Goal: Task Accomplishment & Management: Manage account settings

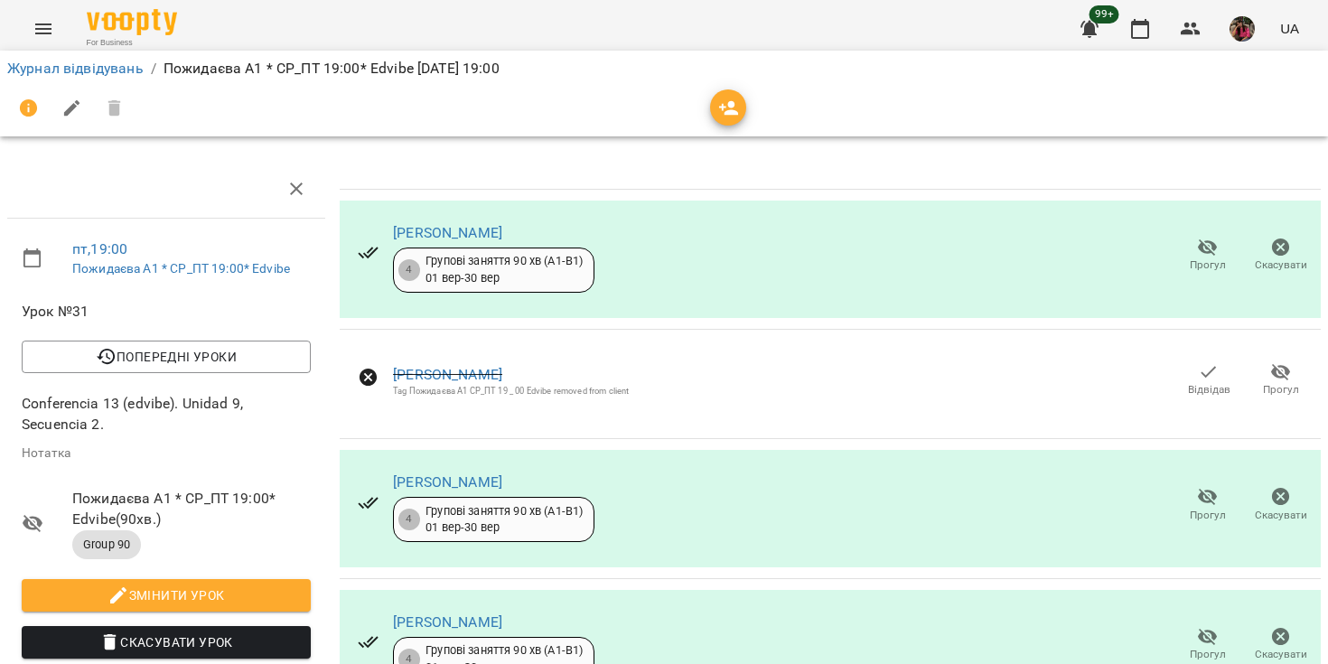
click at [49, 30] on icon "Menu" at bounding box center [44, 29] width 22 height 22
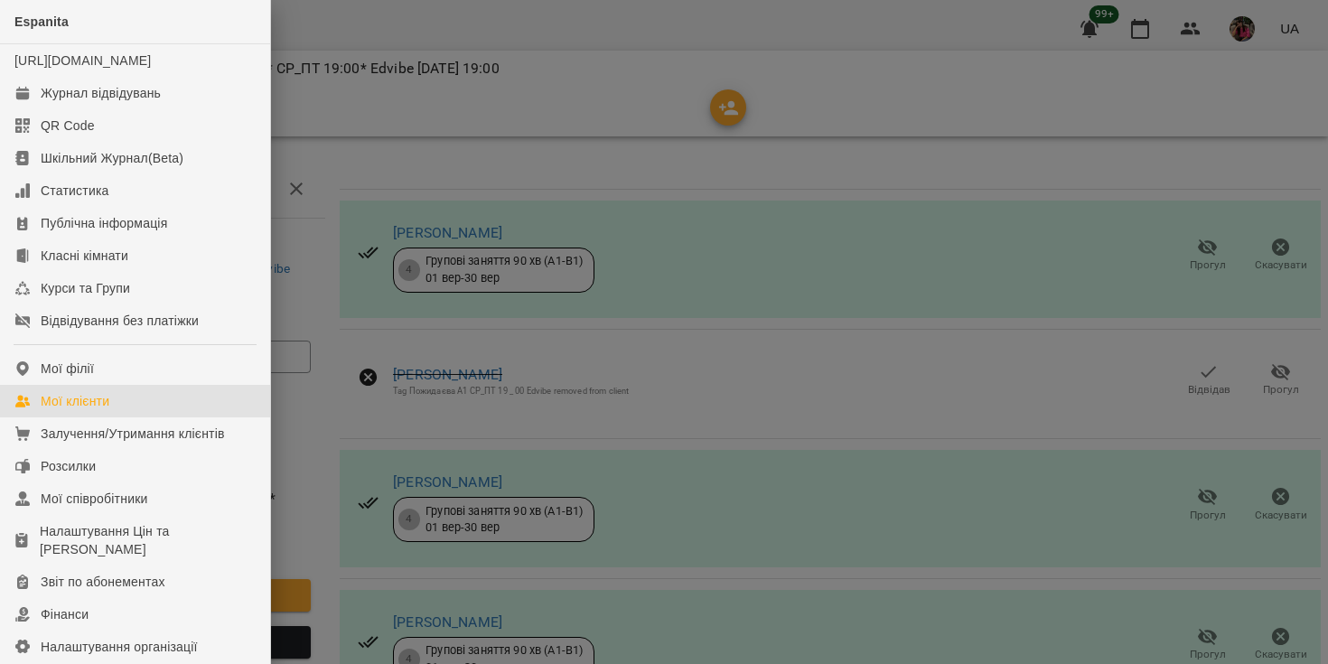
click at [76, 410] on div "Мої клієнти" at bounding box center [75, 401] width 69 height 18
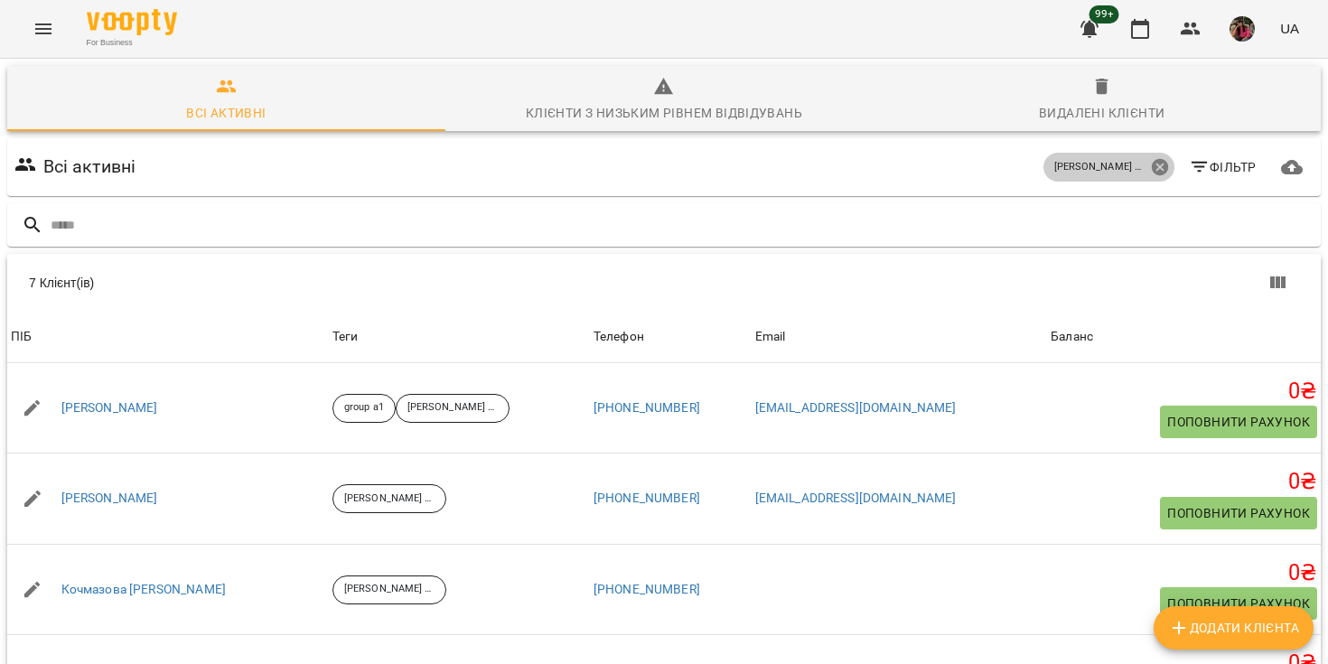
click at [1156, 169] on icon at bounding box center [1159, 167] width 16 height 16
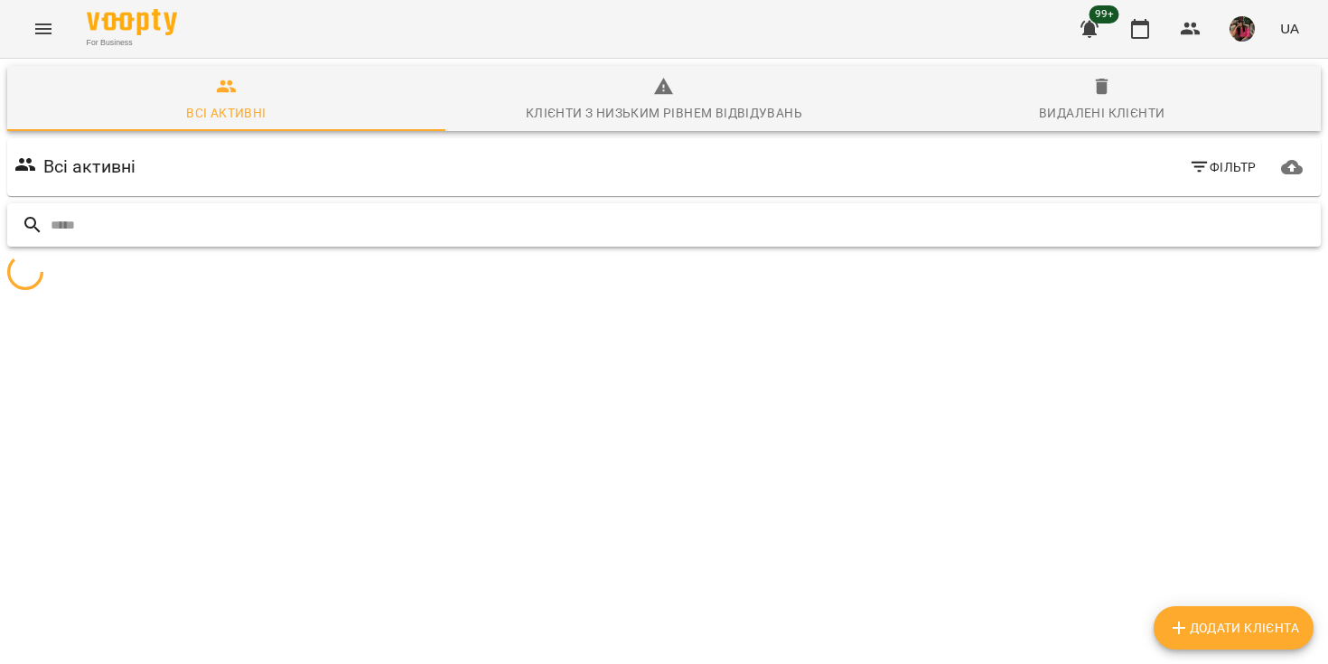
click at [203, 226] on input "text" at bounding box center [682, 225] width 1263 height 30
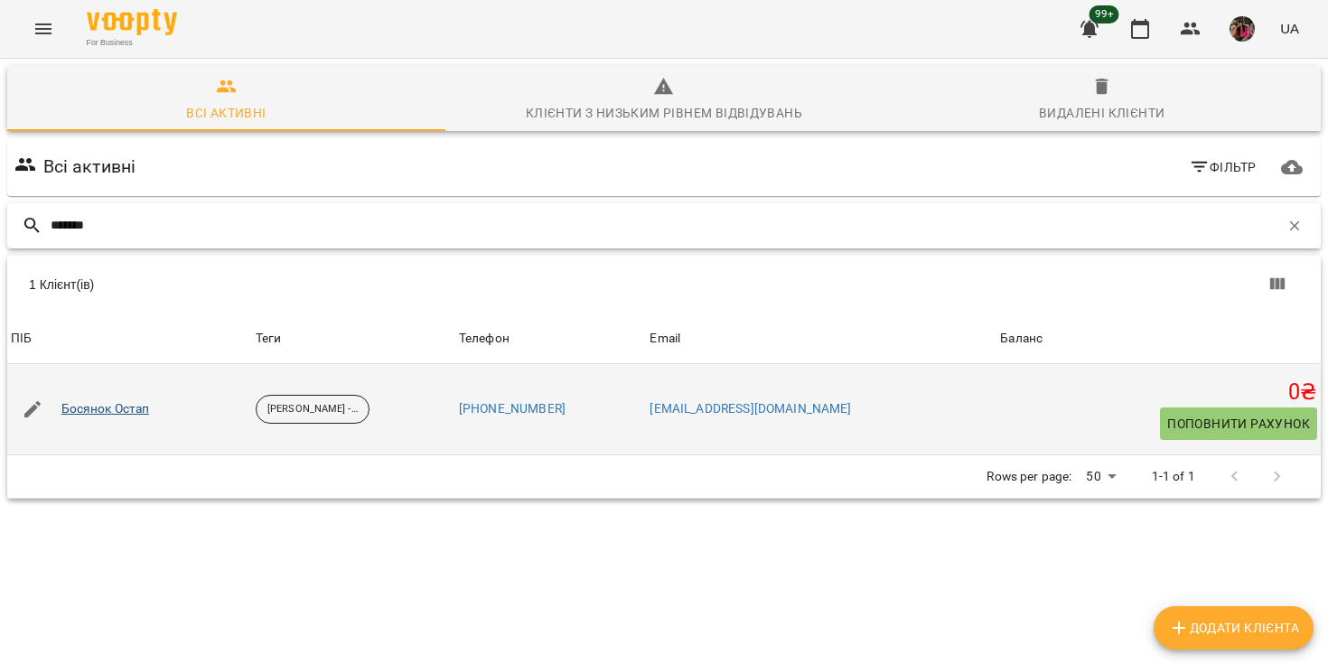
type input "*******"
click at [132, 408] on link "Босянок Остап" at bounding box center [105, 409] width 89 height 18
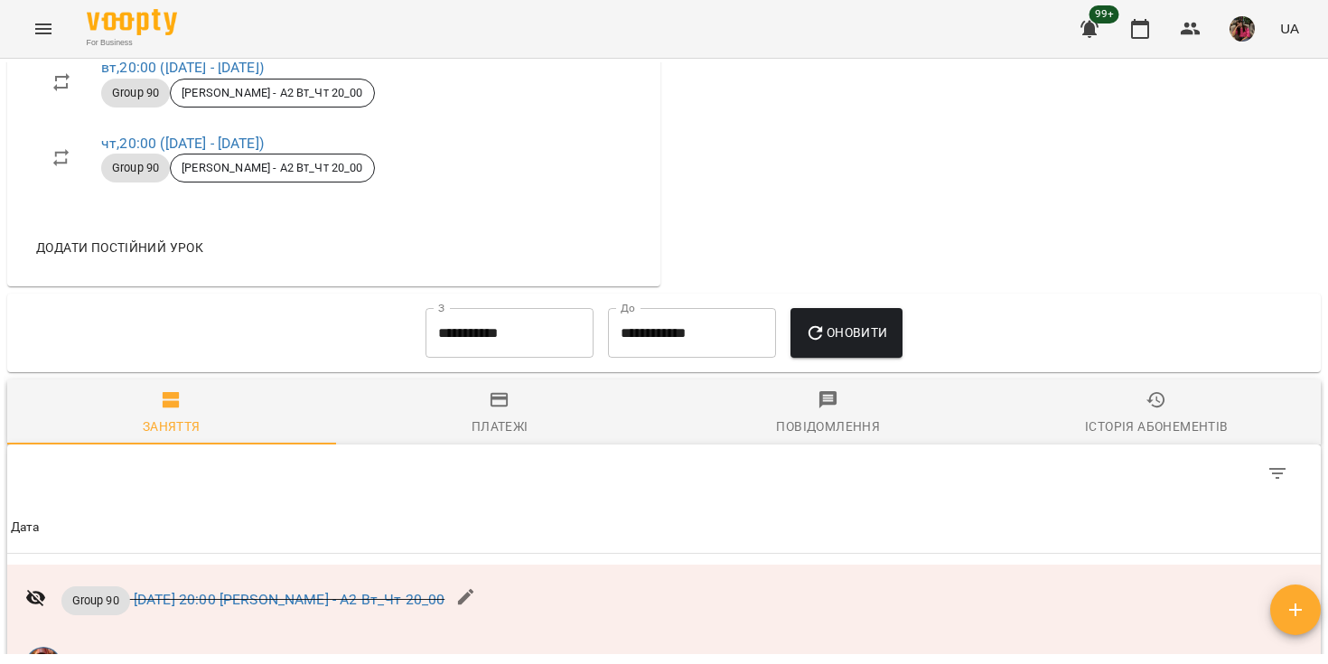
scroll to position [987, 0]
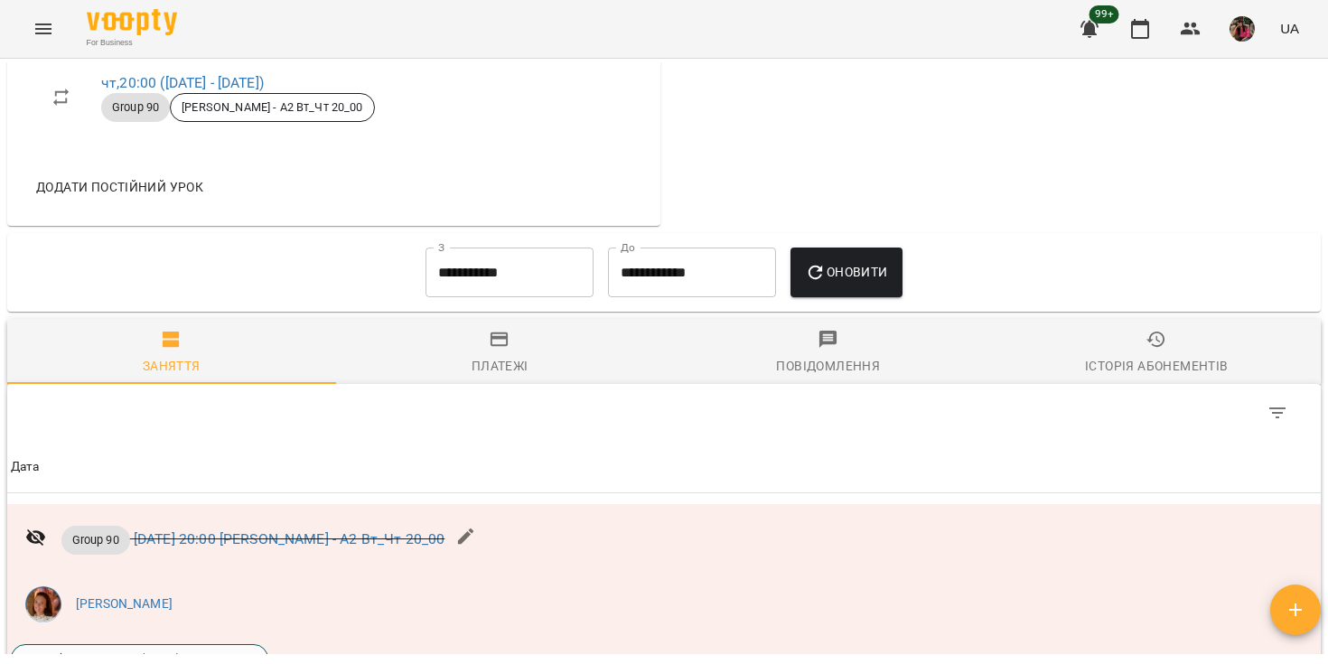
click at [531, 294] on input "**********" at bounding box center [509, 272] width 168 height 51
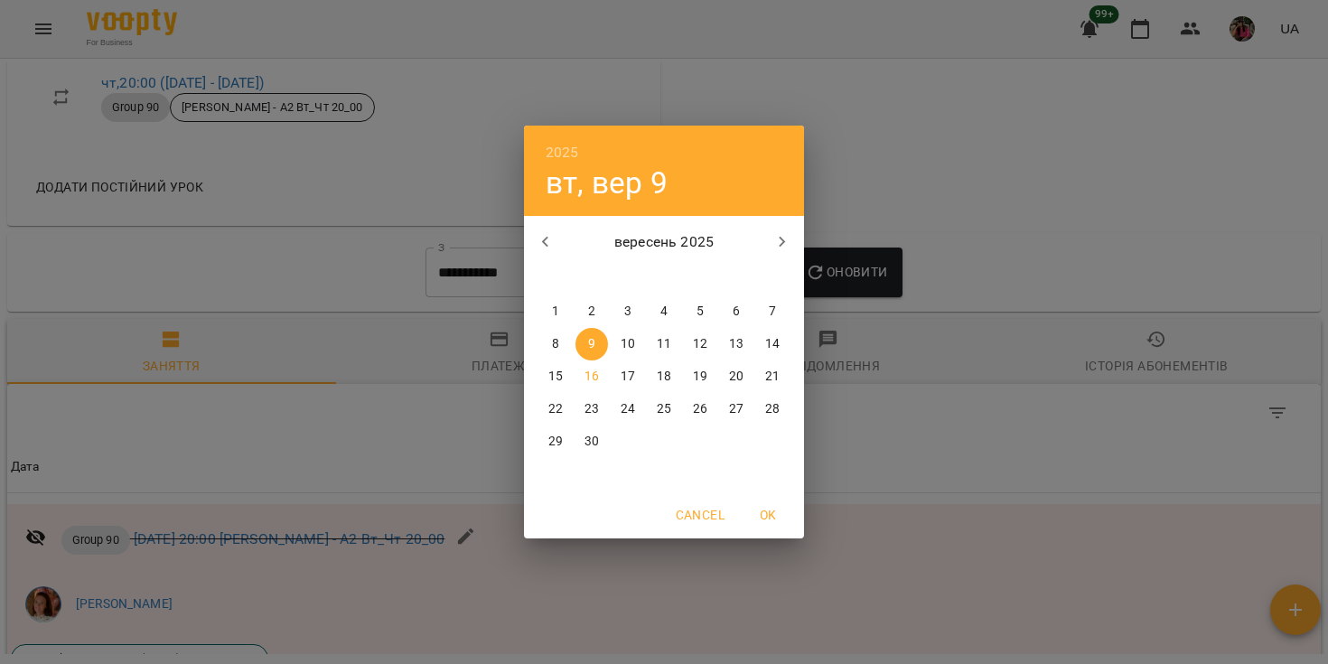
click at [535, 238] on icon "button" at bounding box center [546, 242] width 22 height 22
click at [700, 307] on p "1" at bounding box center [699, 312] width 7 height 18
type input "**********"
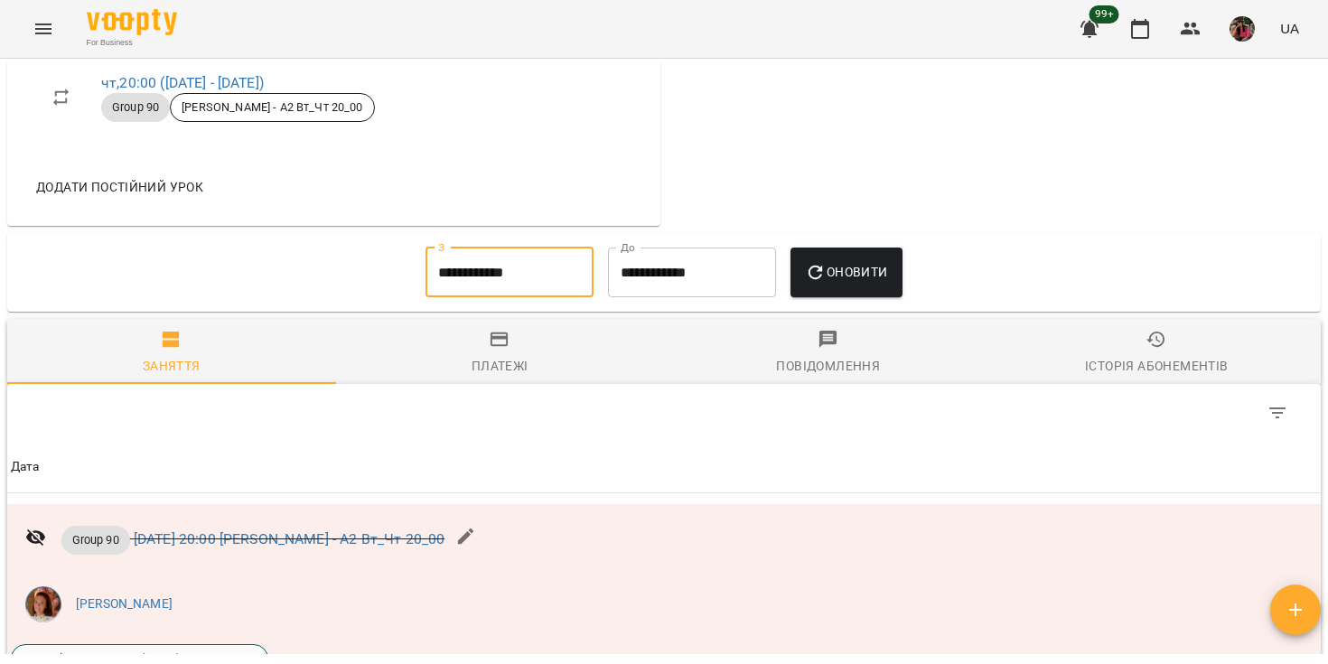
click at [855, 283] on span "Оновити" at bounding box center [846, 272] width 82 height 22
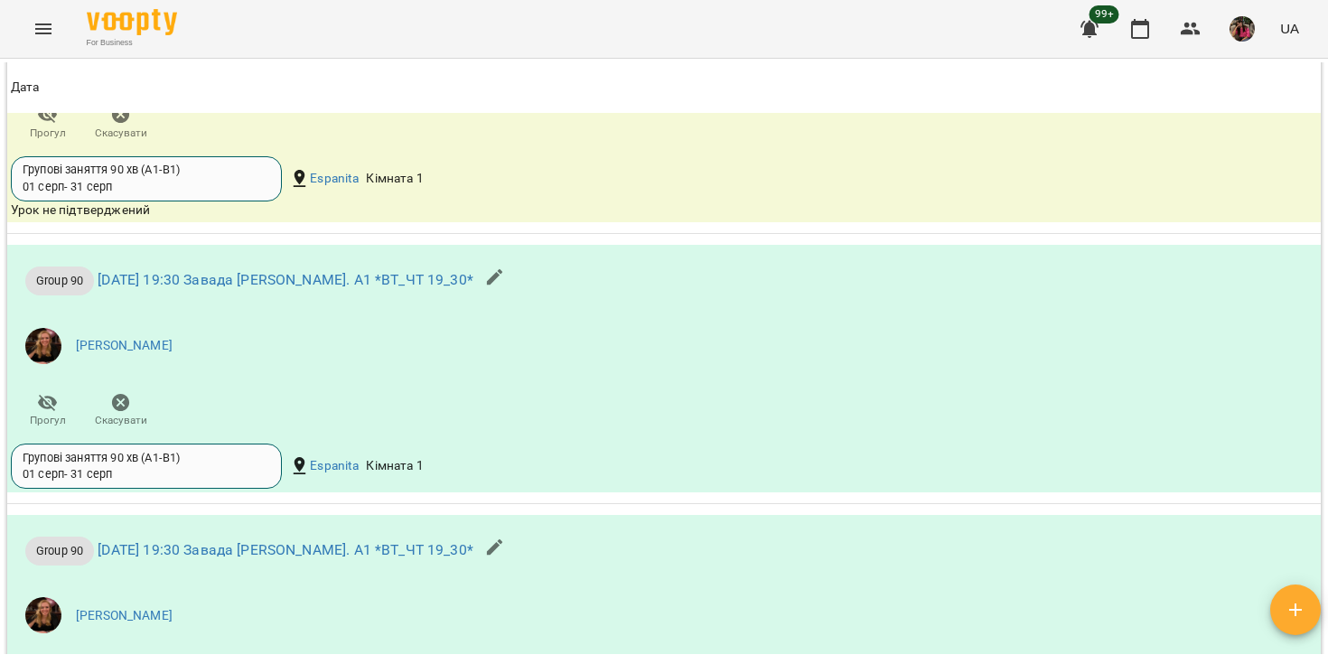
scroll to position [2294, 0]
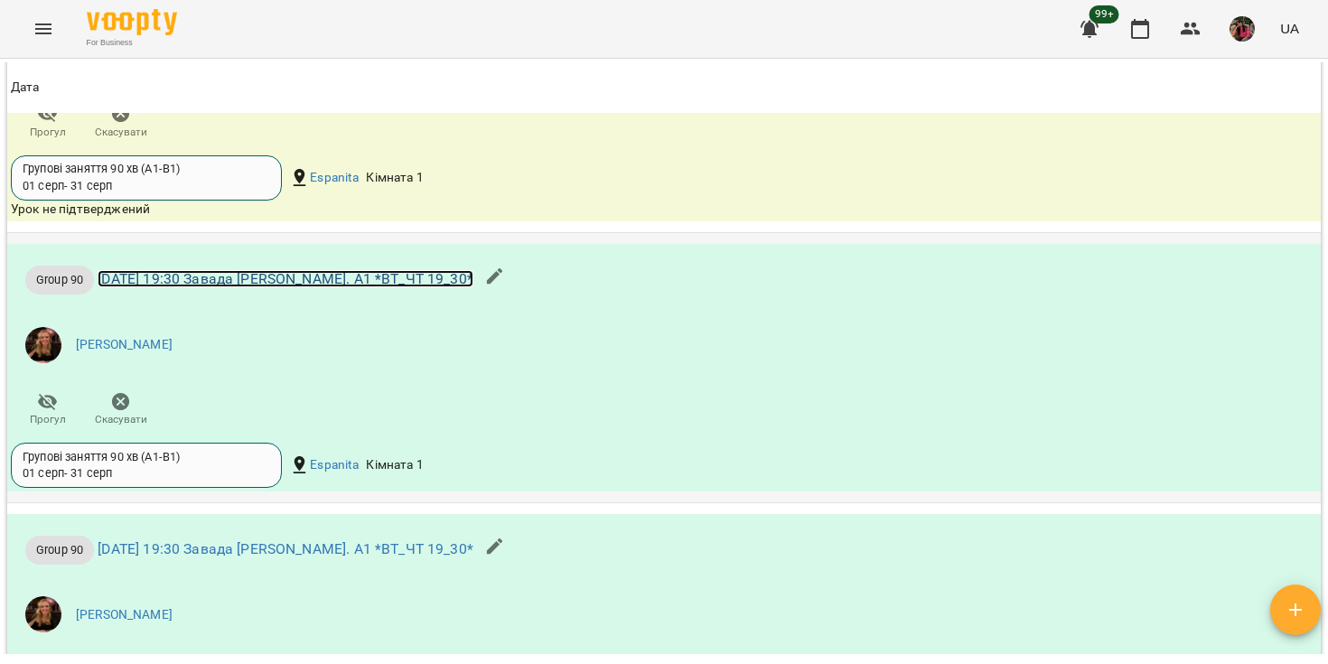
click at [356, 287] on link "вт 19 серп 2025 19:30 Завада А. А1 *ВТ_ЧТ 19_30*" at bounding box center [286, 278] width 376 height 17
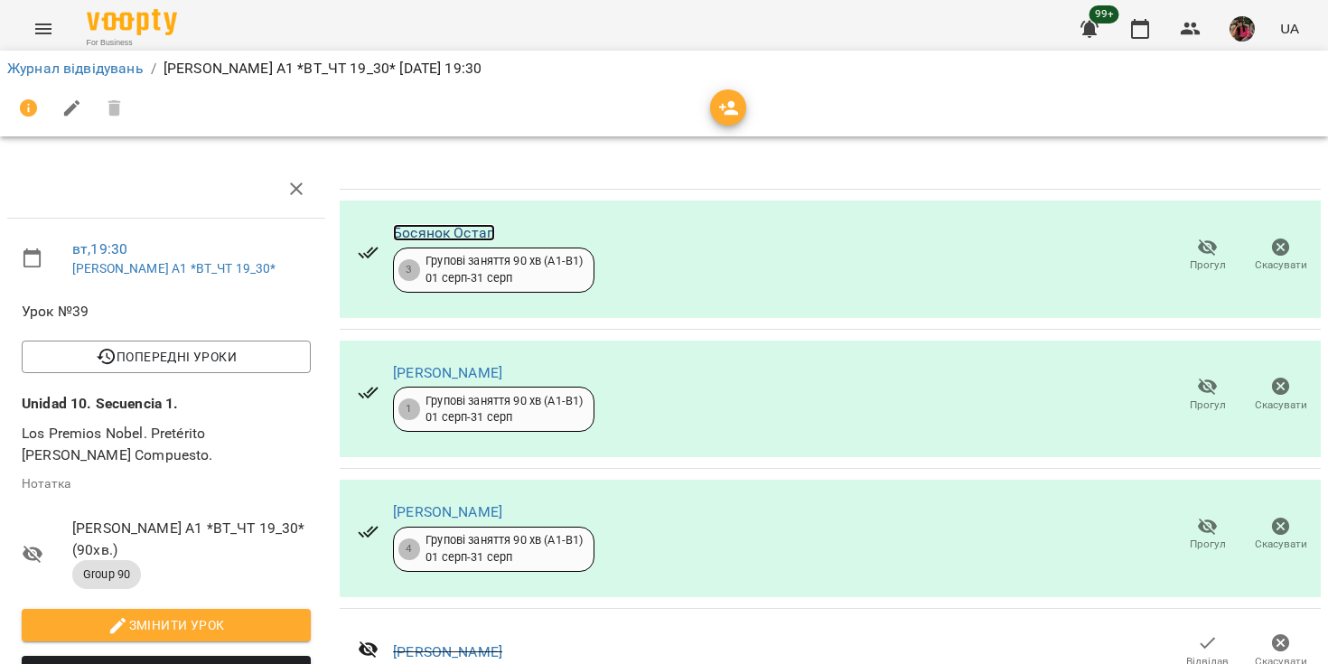
click at [469, 236] on link "Босянок Остап" at bounding box center [444, 232] width 102 height 17
click at [494, 374] on link "Григорʼєва Євгенія" at bounding box center [447, 372] width 109 height 17
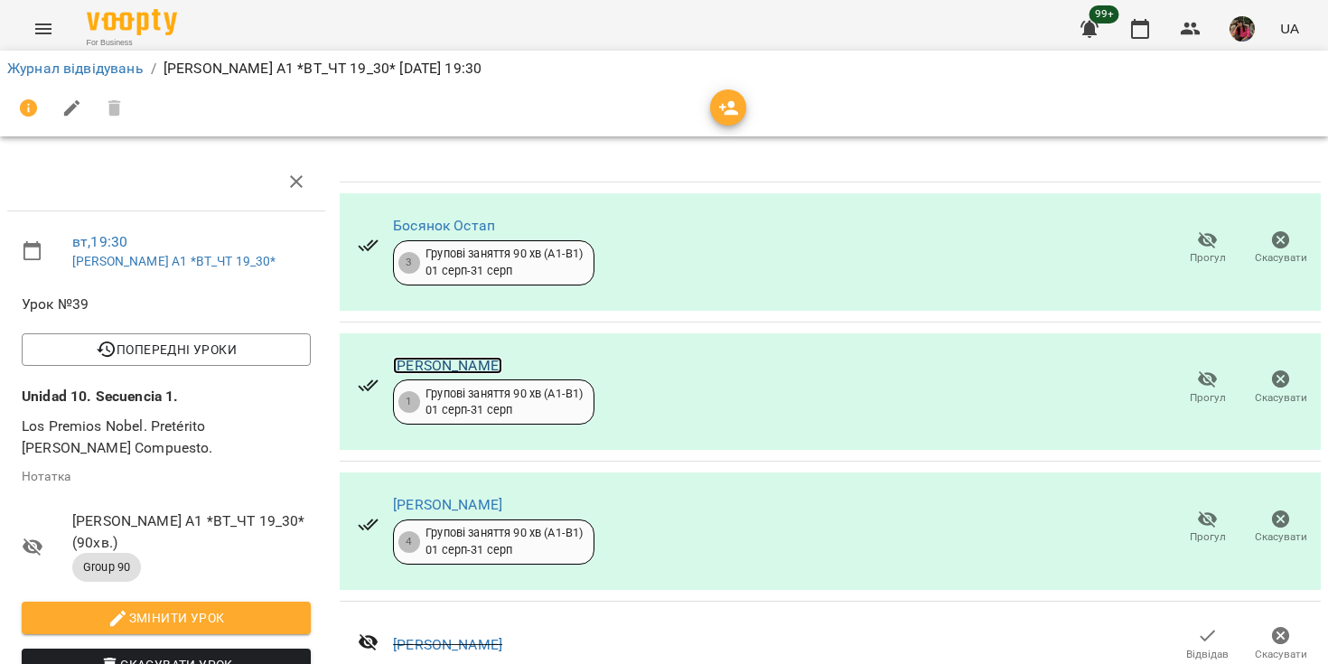
scroll to position [117, 0]
click at [487, 496] on link "[PERSON_NAME] [PERSON_NAME]" at bounding box center [447, 504] width 109 height 17
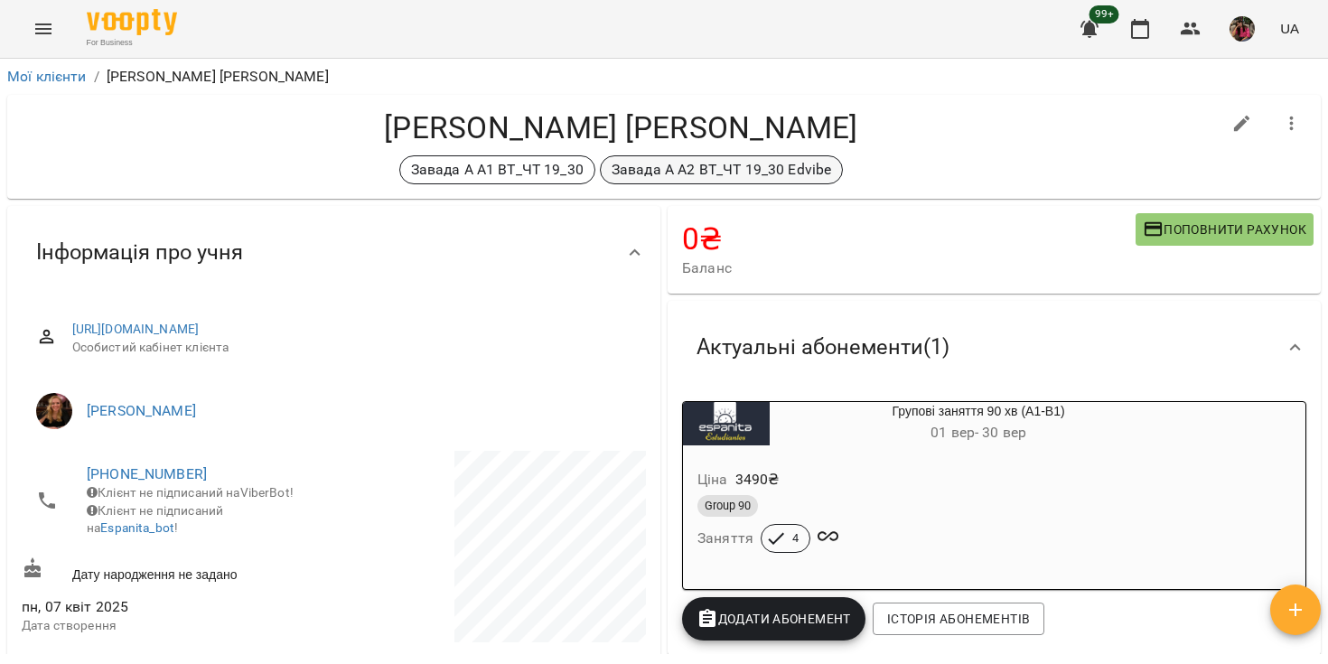
click at [714, 179] on p "Завада А А2 ВТ_ЧТ 19_30 Edvibe" at bounding box center [720, 170] width 219 height 22
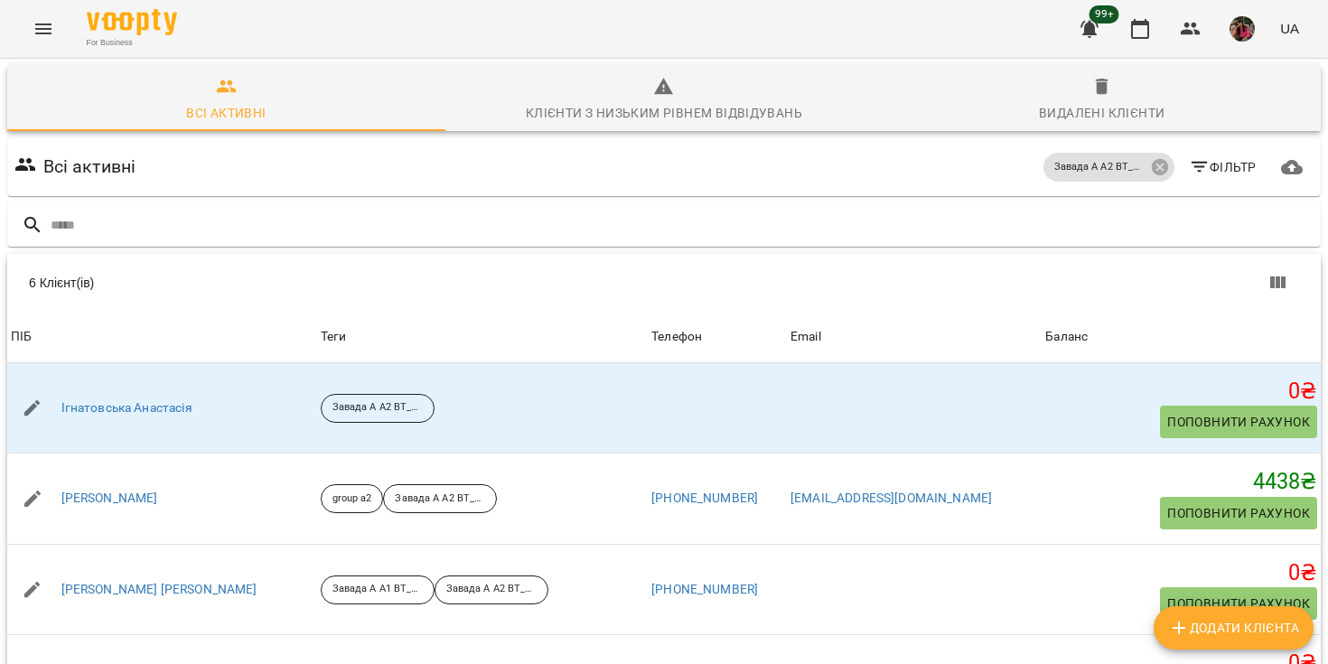
scroll to position [24, 0]
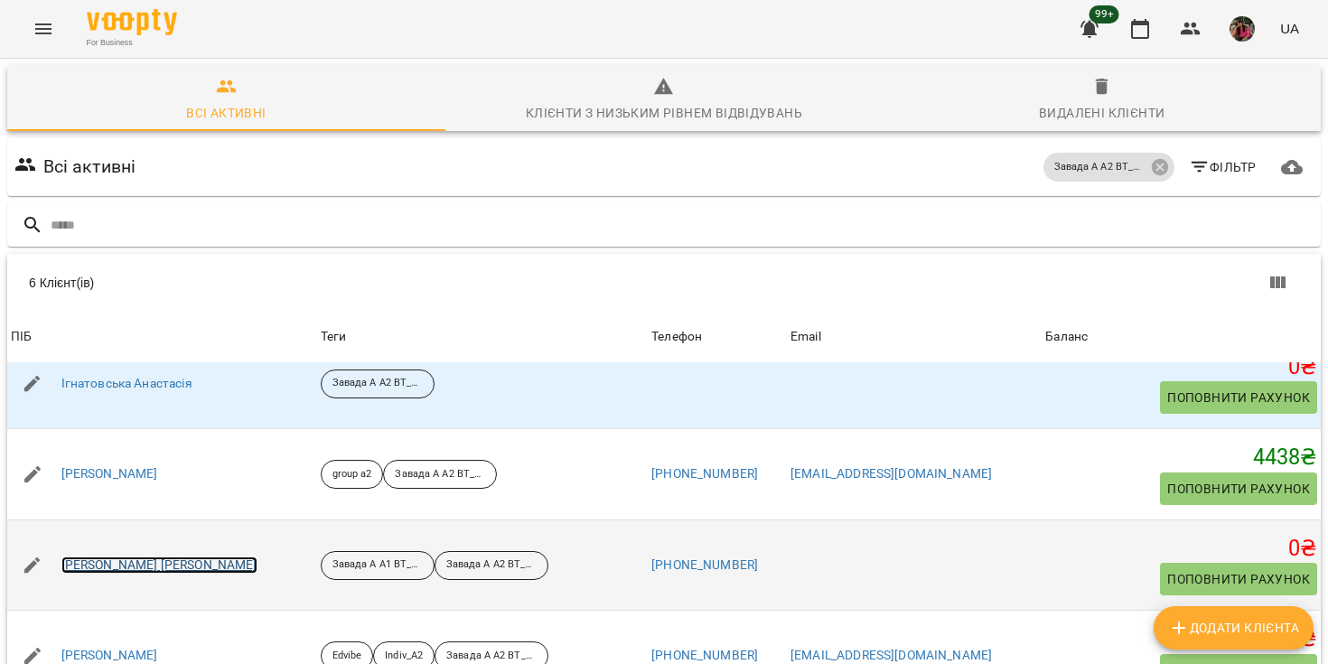
click at [144, 566] on link "[PERSON_NAME] [PERSON_NAME]" at bounding box center [159, 565] width 196 height 18
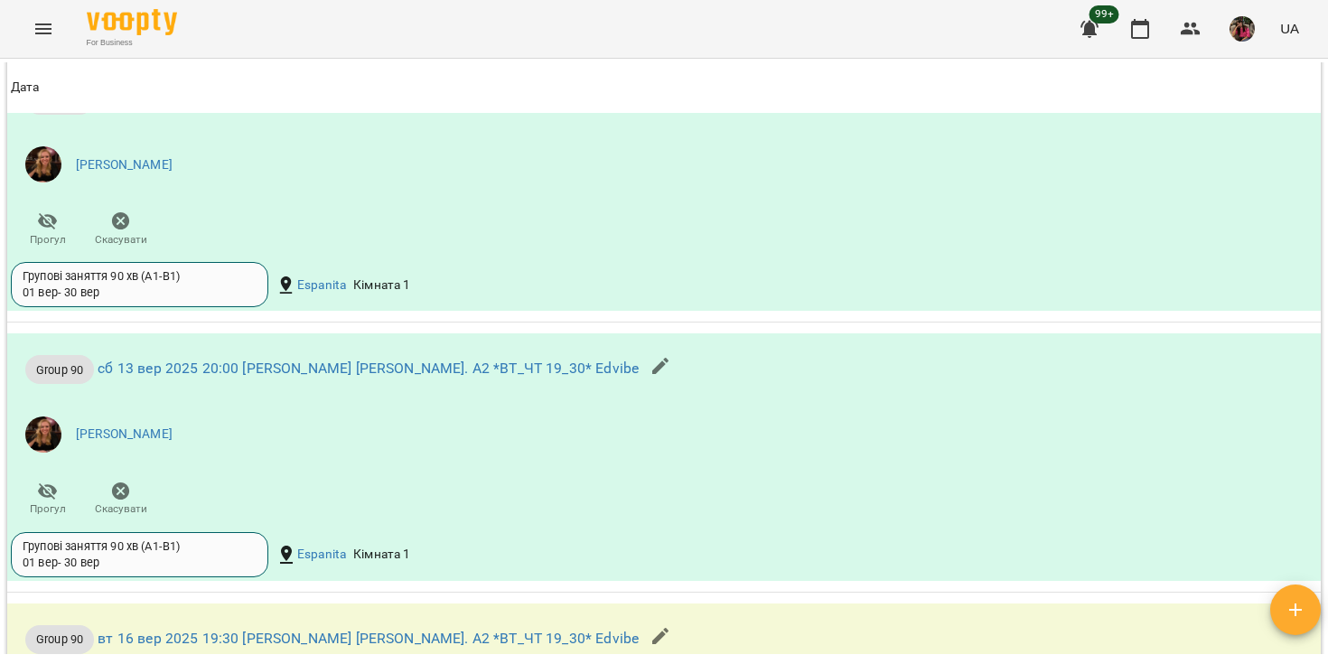
scroll to position [1651, 0]
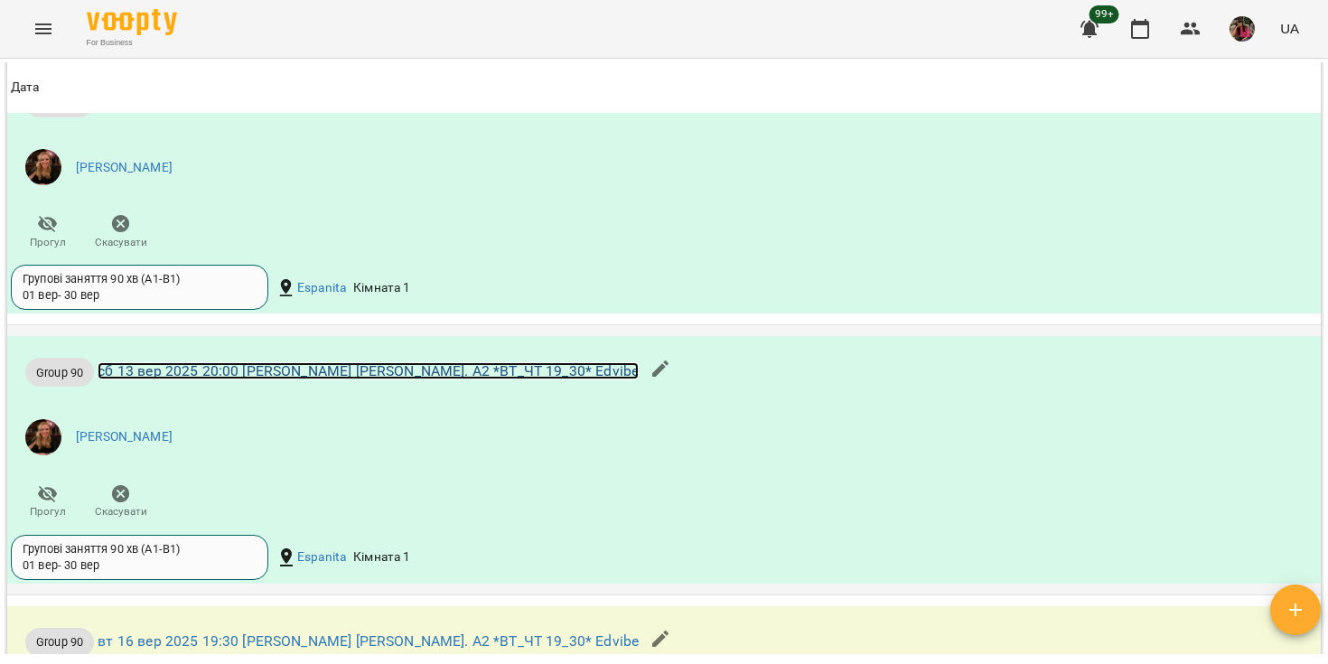
click at [262, 377] on link "сб 13 вер 2025 20:00 [PERSON_NAME] [PERSON_NAME]. А2 *ВТ_ЧТ 19_30* Edvibe" at bounding box center [368, 370] width 541 height 17
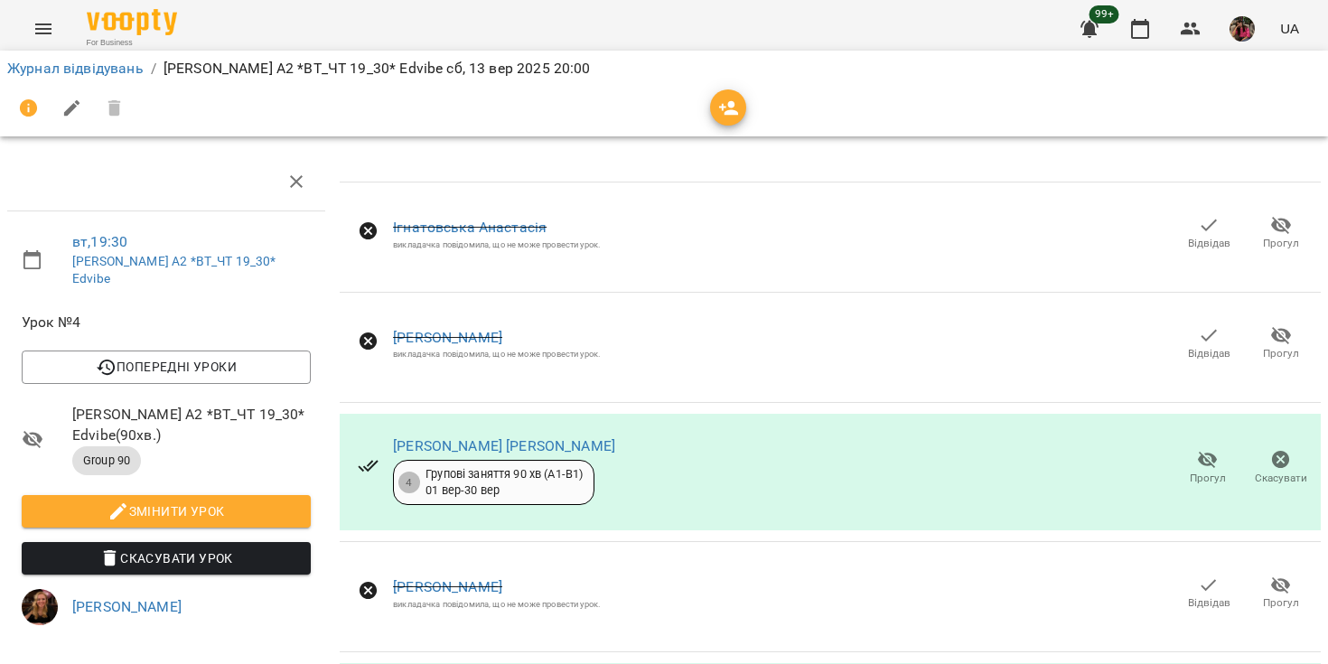
scroll to position [85, 0]
click at [205, 356] on span "Попередні уроки" at bounding box center [166, 367] width 260 height 22
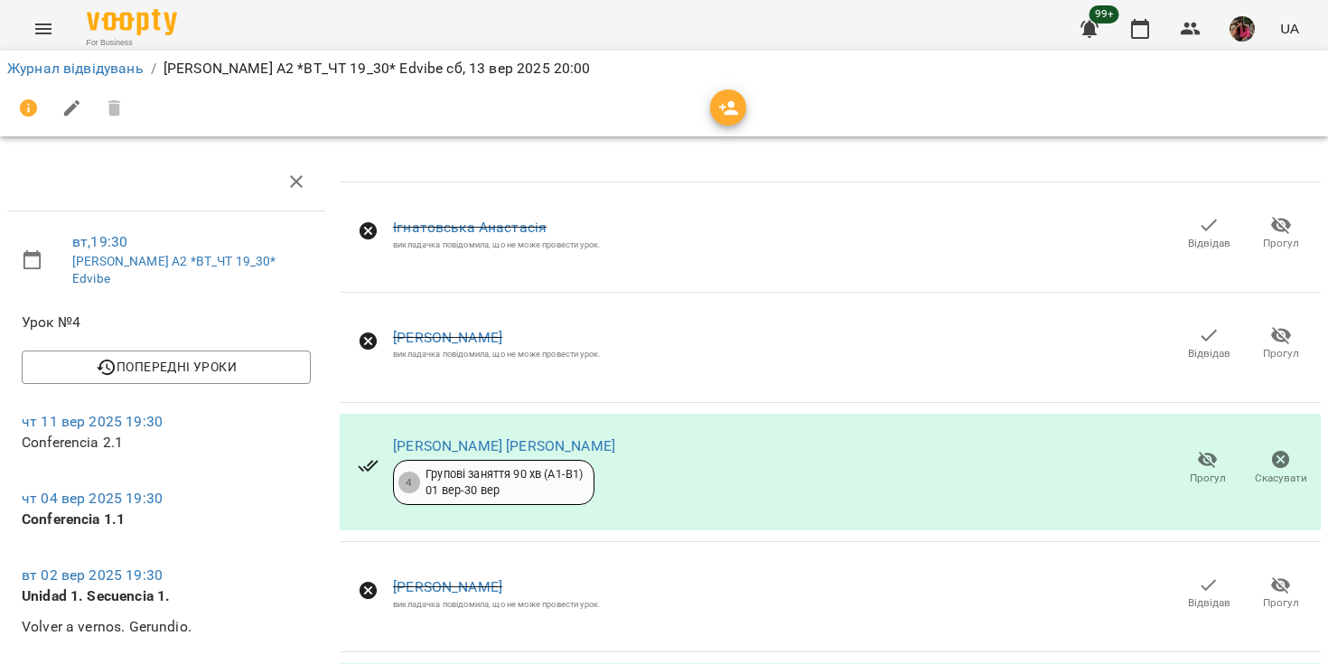
scroll to position [96, 0]
